Goal: Find contact information: Find contact information

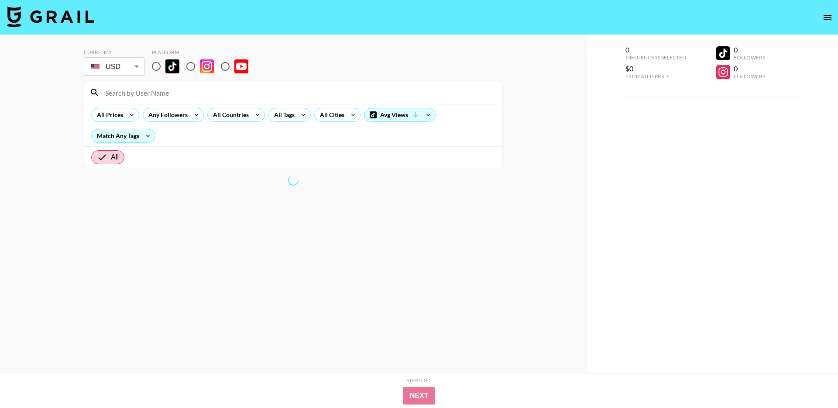
click at [157, 64] on input "radio" at bounding box center [156, 66] width 18 height 18
radio input "true"
click at [157, 93] on input at bounding box center [298, 93] width 397 height 14
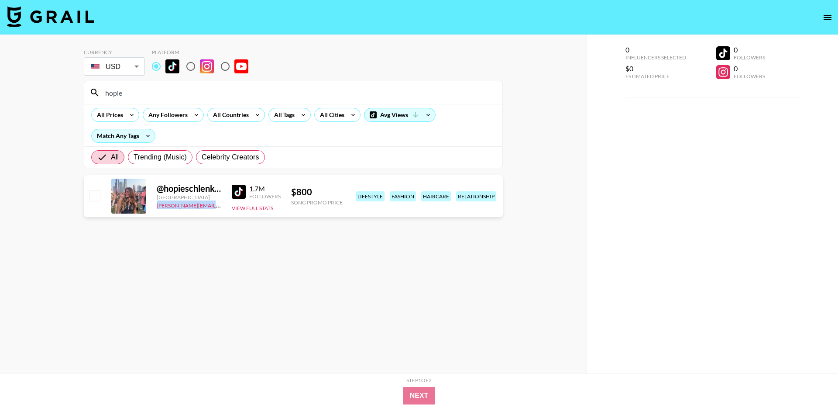
drag, startPoint x: 218, startPoint y: 206, endPoint x: 153, endPoint y: 206, distance: 65.5
click at [153, 206] on div "@ hopieschlenker United States [PERSON_NAME][EMAIL_ADDRESS][DOMAIN_NAME] 1.7M F…" at bounding box center [293, 196] width 419 height 42
copy link "[PERSON_NAME][EMAIL_ADDRESS][DOMAIN_NAME]"
click at [173, 98] on input "hopie" at bounding box center [298, 93] width 397 height 14
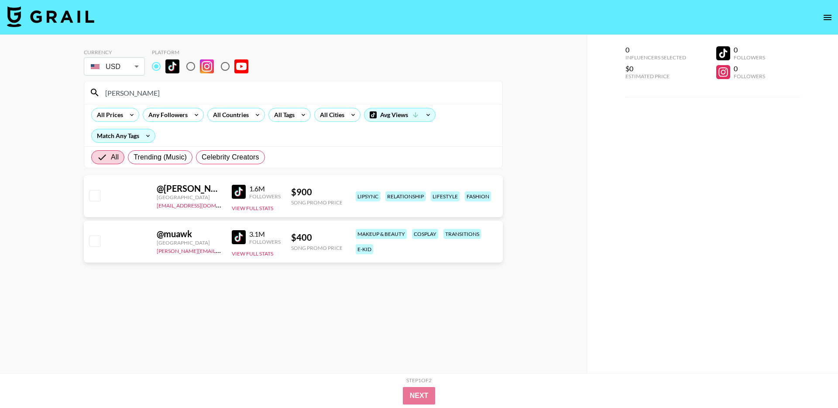
type input "[PERSON_NAME]"
